Goal: Check status

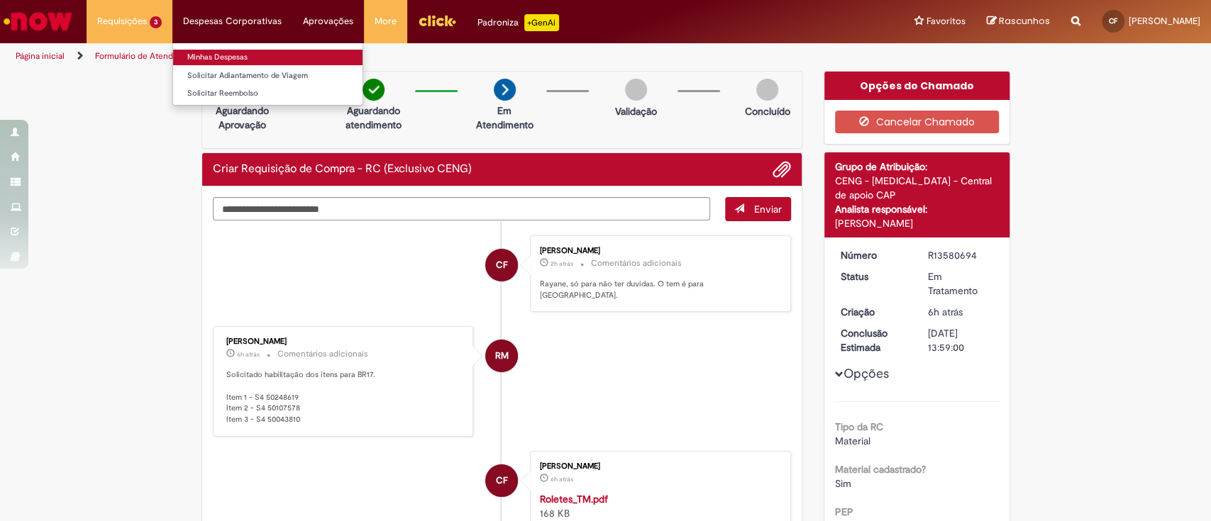
click at [209, 57] on link "Minhas Despesas" at bounding box center [267, 58] width 189 height 16
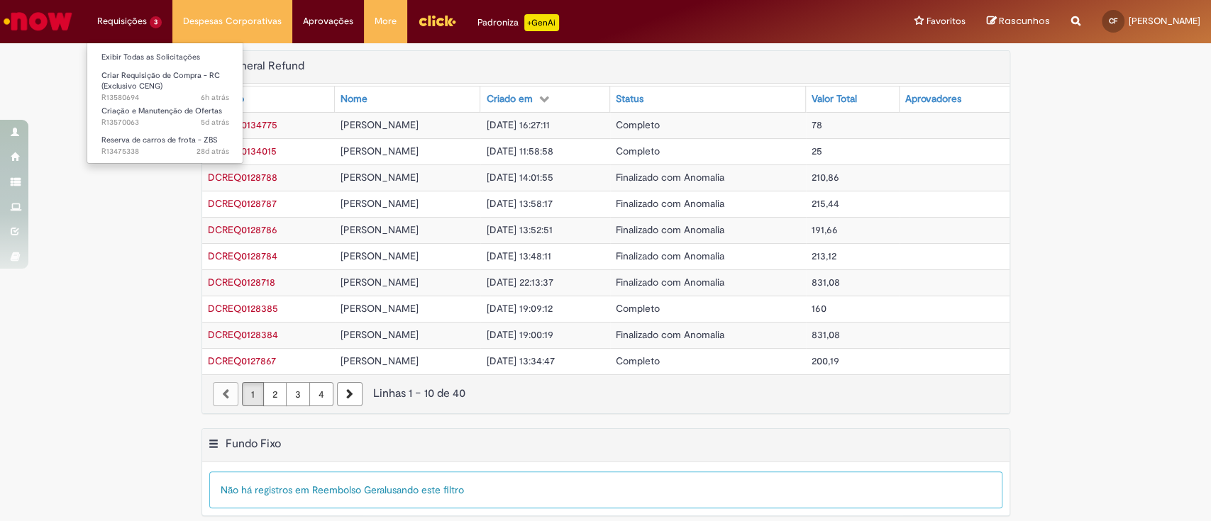
click at [129, 47] on li "Exibir Todas as Solicitações" at bounding box center [165, 56] width 156 height 18
click at [129, 54] on link "Exibir Todas as Solicitações" at bounding box center [165, 58] width 156 height 16
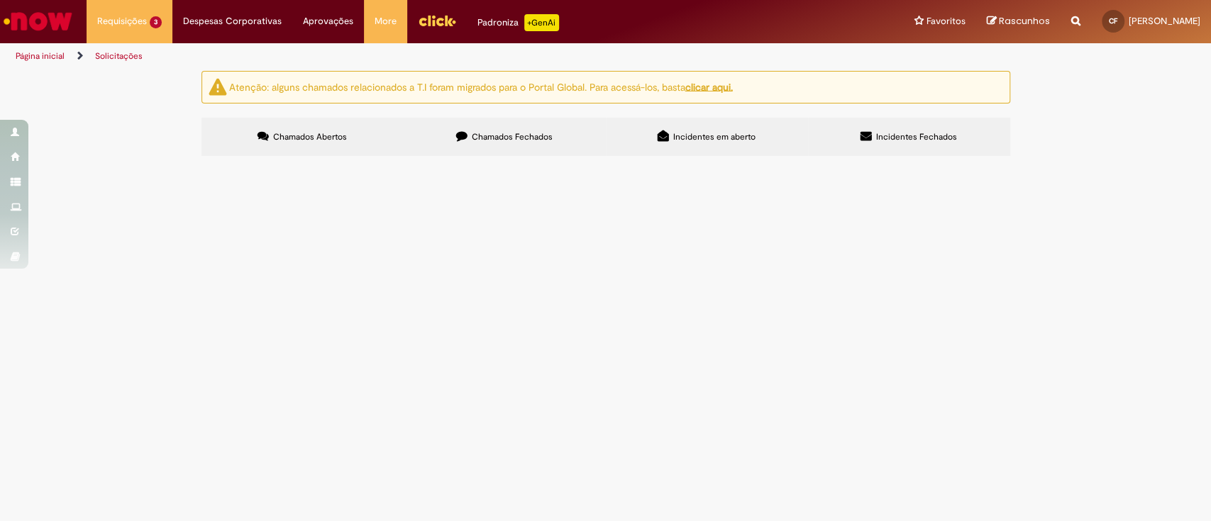
click at [0, 0] on span "Criação e Manutenção de Ofertas" at bounding box center [0, 0] width 0 height 0
click at [0, 0] on span "R13570063" at bounding box center [0, 0] width 0 height 0
